Goal: Check status: Check status

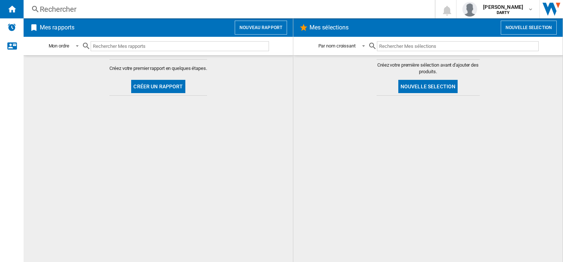
click at [43, 9] on div "Rechercher" at bounding box center [228, 9] width 376 height 10
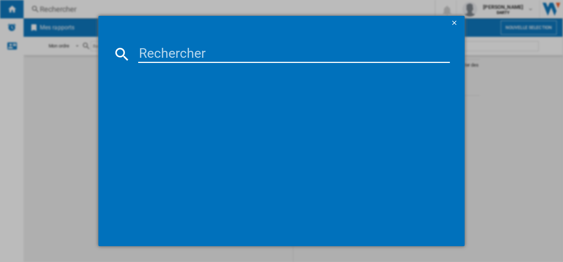
click at [153, 56] on input at bounding box center [293, 54] width 311 height 18
paste input "7949936"
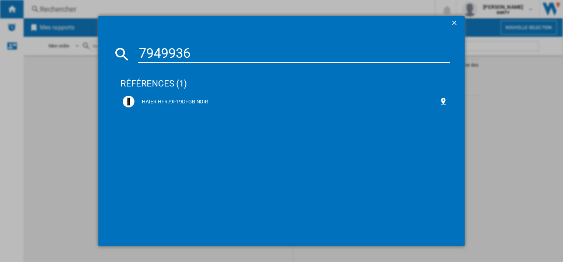
type input "7949936"
click at [188, 102] on div "HAIER HFR79F19DFGB NOIR" at bounding box center [287, 101] width 304 height 7
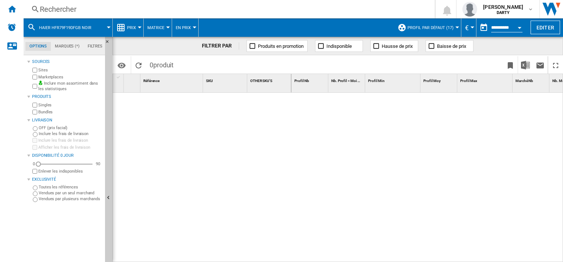
click at [522, 29] on button "Open calendar" at bounding box center [519, 26] width 13 height 13
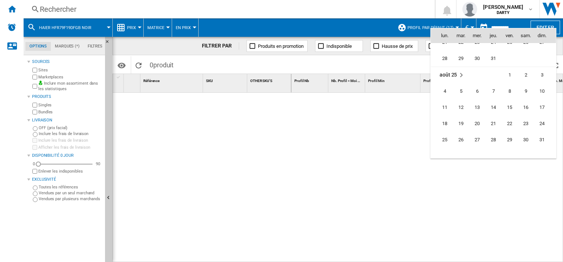
scroll to position [3406, 0]
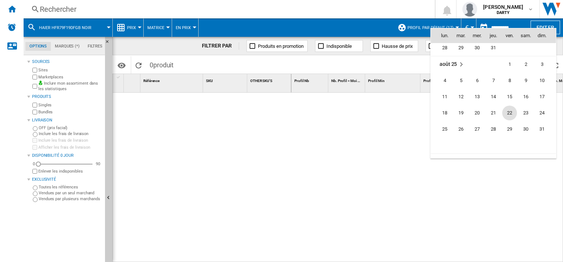
click at [509, 111] on span "22" at bounding box center [509, 113] width 15 height 15
type input "**********"
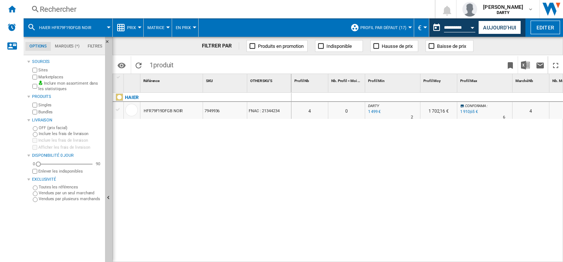
click at [473, 28] on div "Open calendar" at bounding box center [473, 28] width 4 height 2
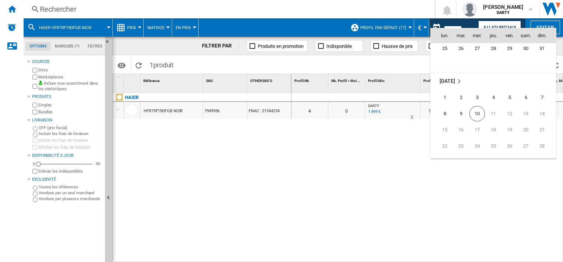
scroll to position [3492, 0]
click at [478, 107] on span "10" at bounding box center [477, 107] width 15 height 15
type input "**********"
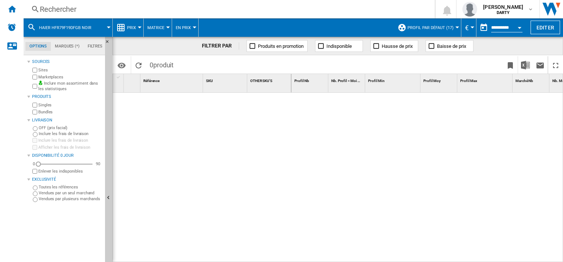
click at [456, 28] on div at bounding box center [458, 28] width 4 height 2
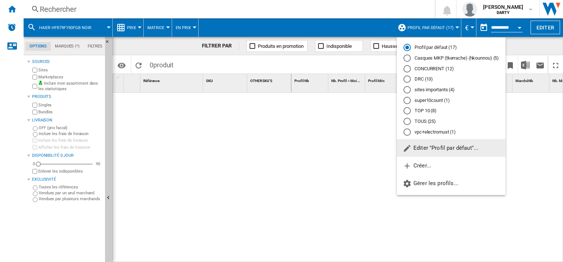
click at [455, 27] on md-backdrop at bounding box center [281, 131] width 563 height 262
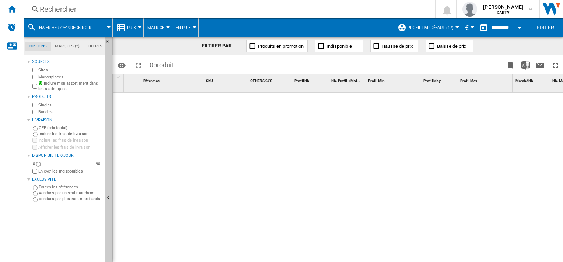
click at [520, 28] on div "Open calendar" at bounding box center [520, 28] width 4 height 2
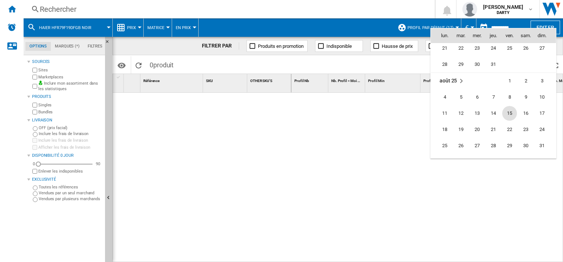
scroll to position [3406, 0]
click at [510, 109] on span "22" at bounding box center [509, 113] width 15 height 15
type input "**********"
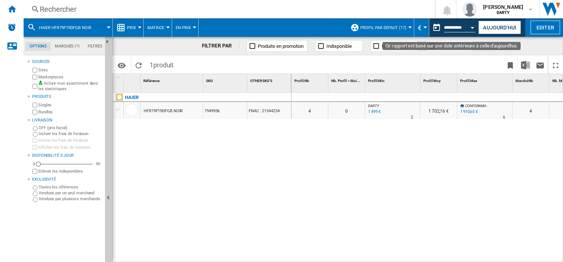
click at [473, 28] on div "Open calendar" at bounding box center [473, 28] width 4 height 2
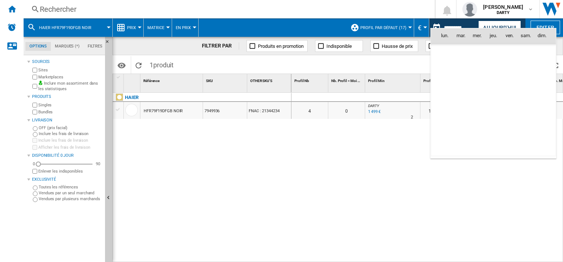
scroll to position [3419, 0]
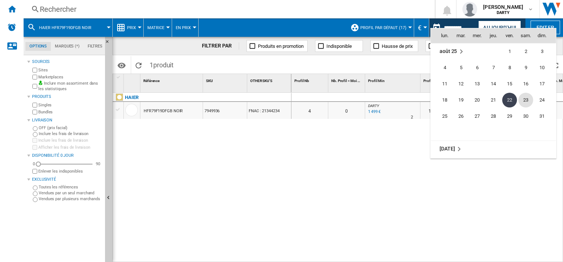
click at [526, 97] on span "23" at bounding box center [526, 100] width 15 height 15
type input "**********"
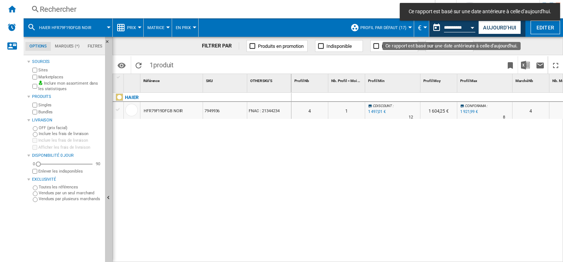
click at [474, 29] on button "Open calendar" at bounding box center [472, 26] width 13 height 13
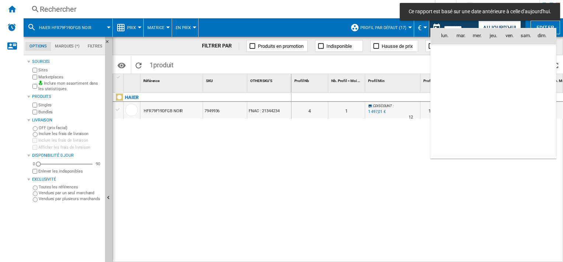
scroll to position [3419, 0]
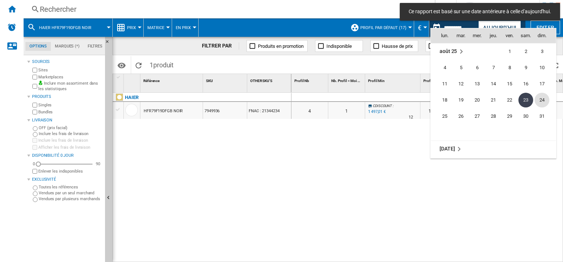
click at [540, 96] on span "24" at bounding box center [542, 100] width 15 height 15
type input "**********"
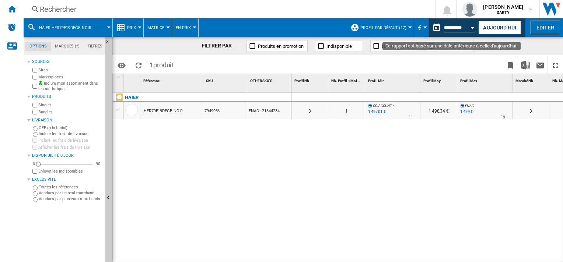
click at [472, 28] on div "Open calendar" at bounding box center [473, 28] width 4 height 2
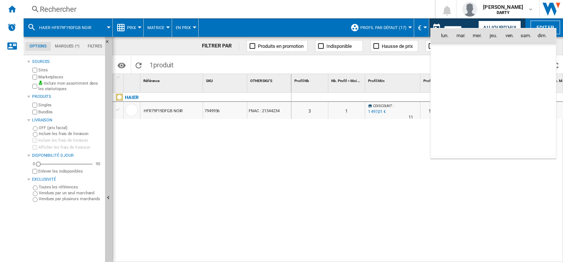
scroll to position [3419, 0]
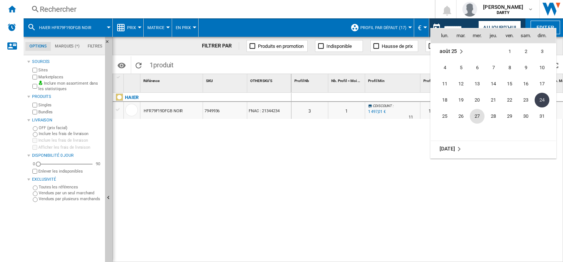
click at [475, 117] on span "27" at bounding box center [477, 116] width 15 height 15
type input "**********"
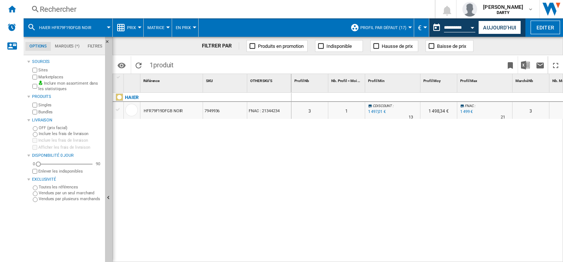
click at [523, 222] on div "0 0 0 0 3 1 CDISCOUNT : -0.1 % 1 497,01 € % N/A 13 CDISCOUNT : 1 498,34 € FNAC …" at bounding box center [428, 178] width 272 height 170
click at [472, 28] on div "Open calendar" at bounding box center [473, 28] width 4 height 2
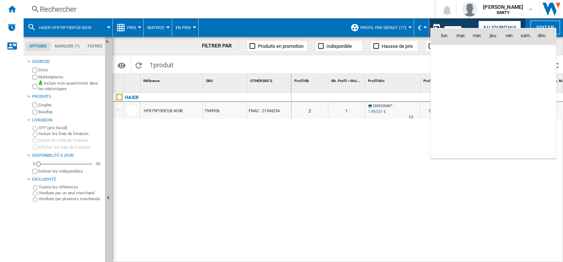
scroll to position [3419, 0]
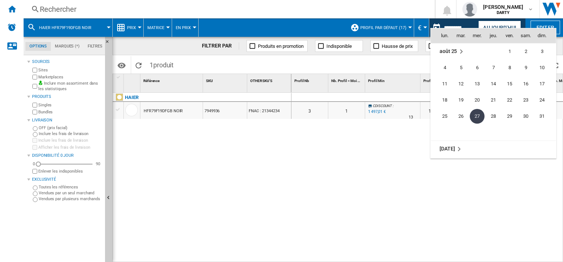
click at [492, 100] on span "21" at bounding box center [493, 100] width 15 height 15
type input "**********"
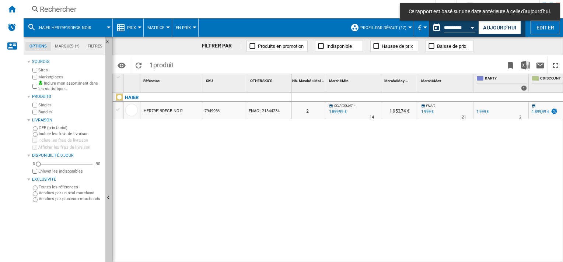
scroll to position [0, 280]
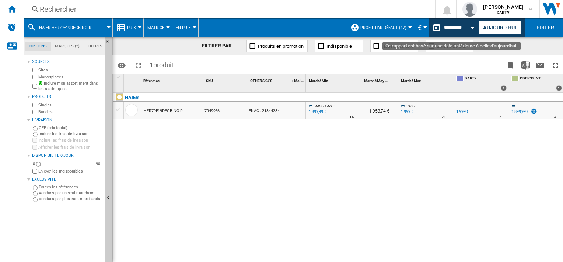
click at [473, 29] on button "Open calendar" at bounding box center [472, 26] width 13 height 13
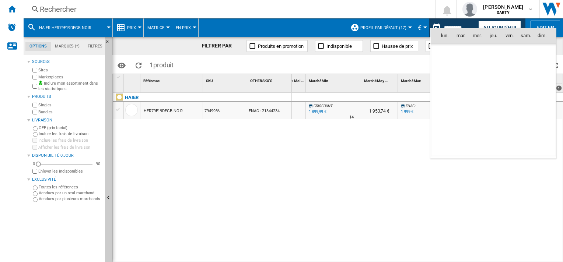
scroll to position [3419, 0]
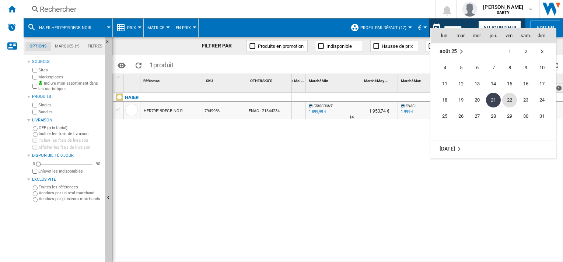
click at [508, 98] on span "22" at bounding box center [509, 100] width 15 height 15
type input "**********"
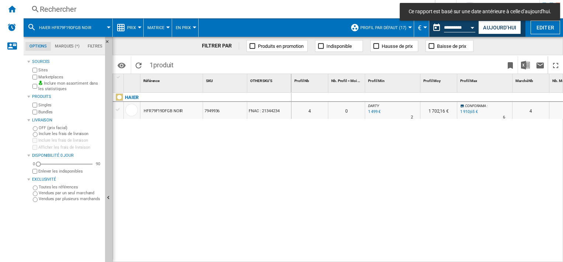
scroll to position [0, 142]
